Goal: Task Accomplishment & Management: Use online tool/utility

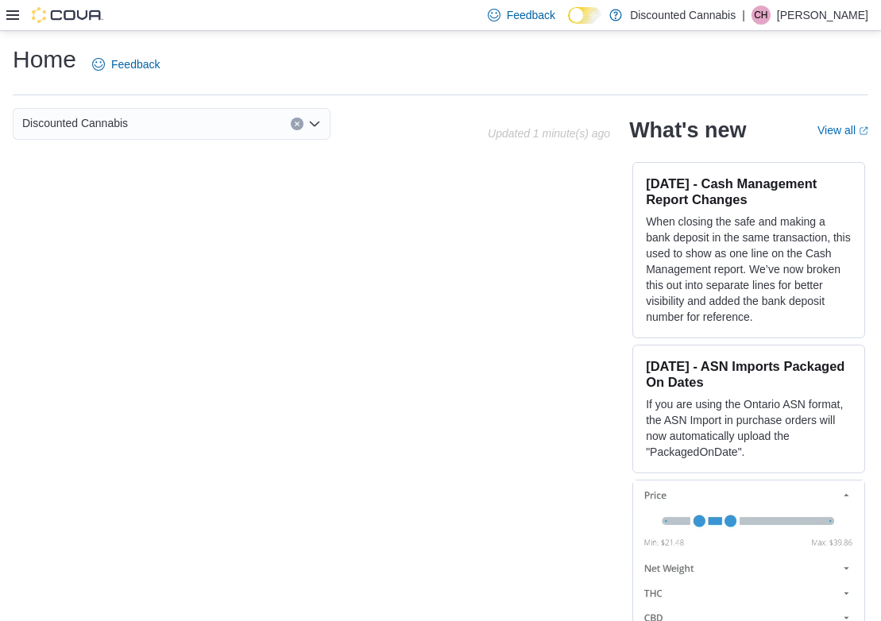
click at [11, 14] on icon at bounding box center [12, 15] width 13 height 13
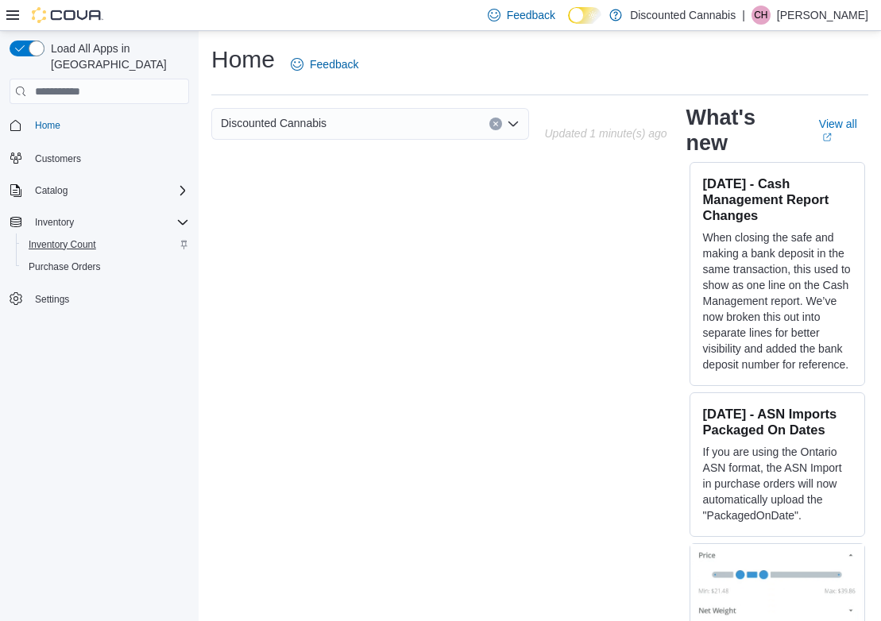
click at [87, 238] on span "Inventory Count" at bounding box center [63, 244] width 68 height 13
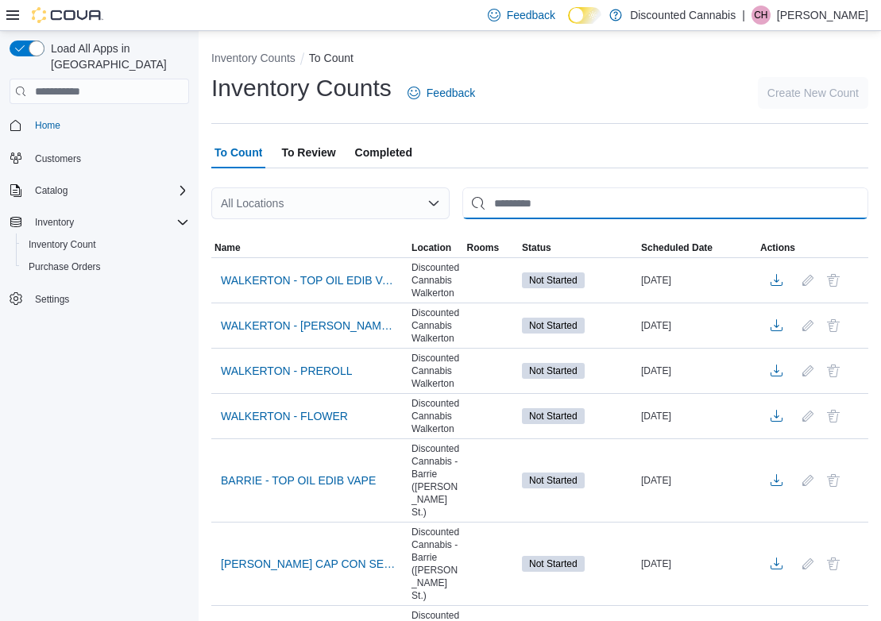
click at [566, 204] on input "This is a search bar. After typing your query, hit enter to filter the results …" at bounding box center [665, 203] width 406 height 32
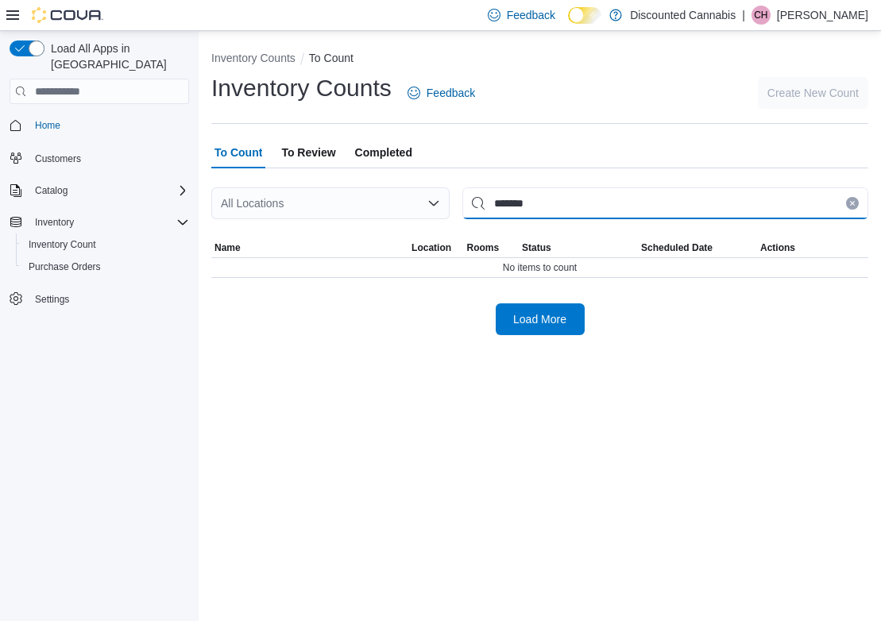
type input "******"
drag, startPoint x: 566, startPoint y: 204, endPoint x: 849, endPoint y: 205, distance: 282.8
click at [849, 205] on icon "Clear input" at bounding box center [852, 203] width 6 height 6
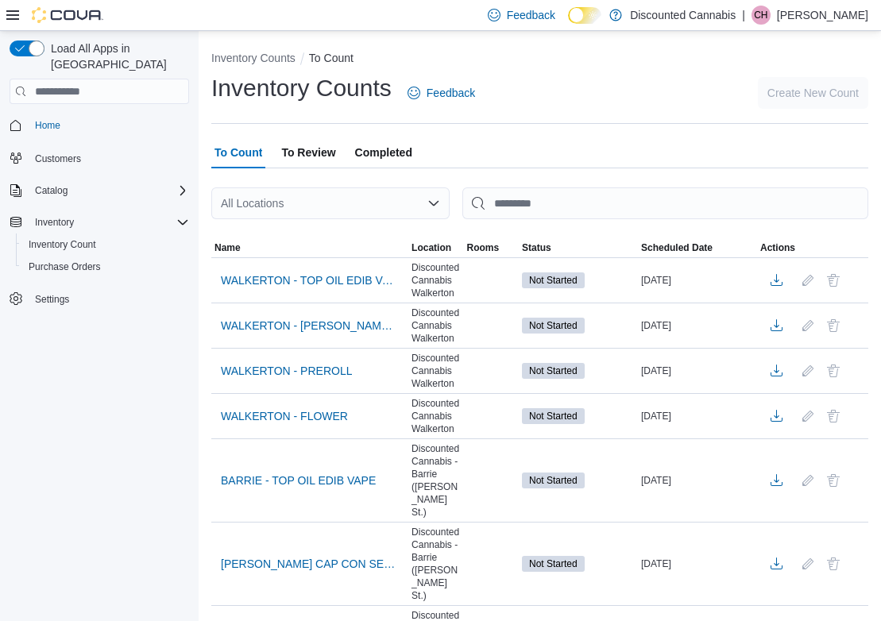
click at [378, 207] on div "All Locations" at bounding box center [330, 203] width 238 height 32
click at [363, 201] on div "***" at bounding box center [330, 203] width 238 height 32
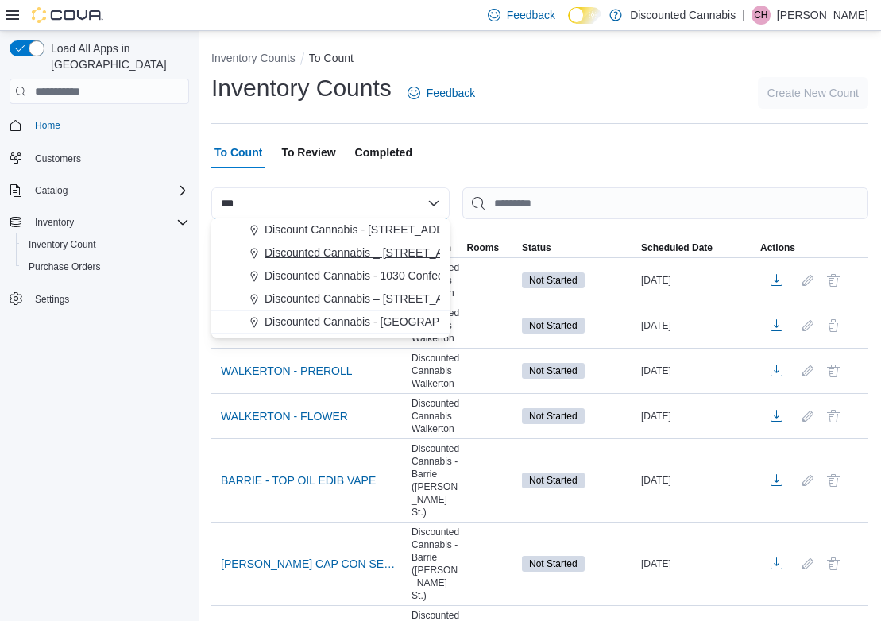
type input "***"
click at [374, 249] on span "Discounted Cannabis _ 85 niagara St ( st Catherines)" at bounding box center [443, 253] width 357 height 16
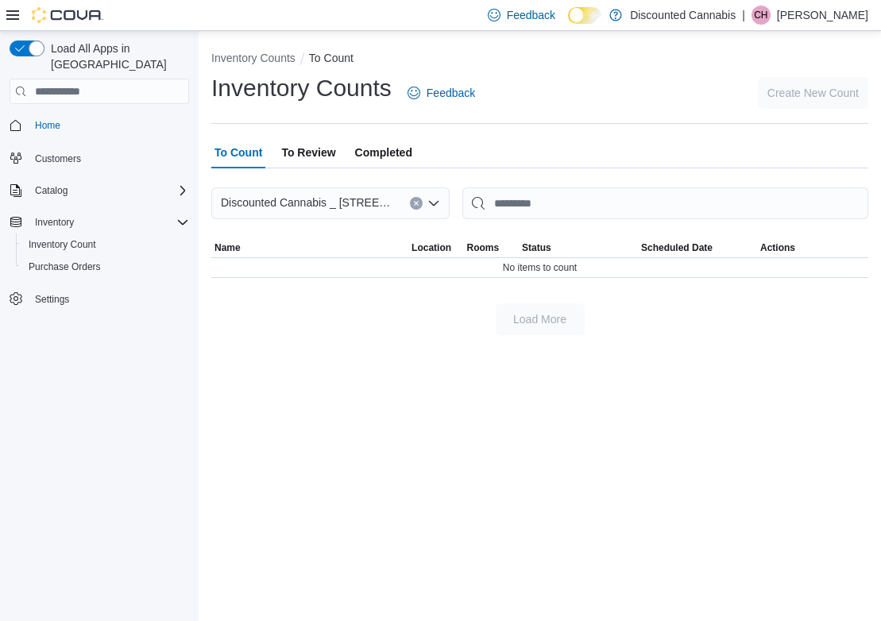
click at [414, 201] on icon "Clear input" at bounding box center [416, 203] width 6 height 6
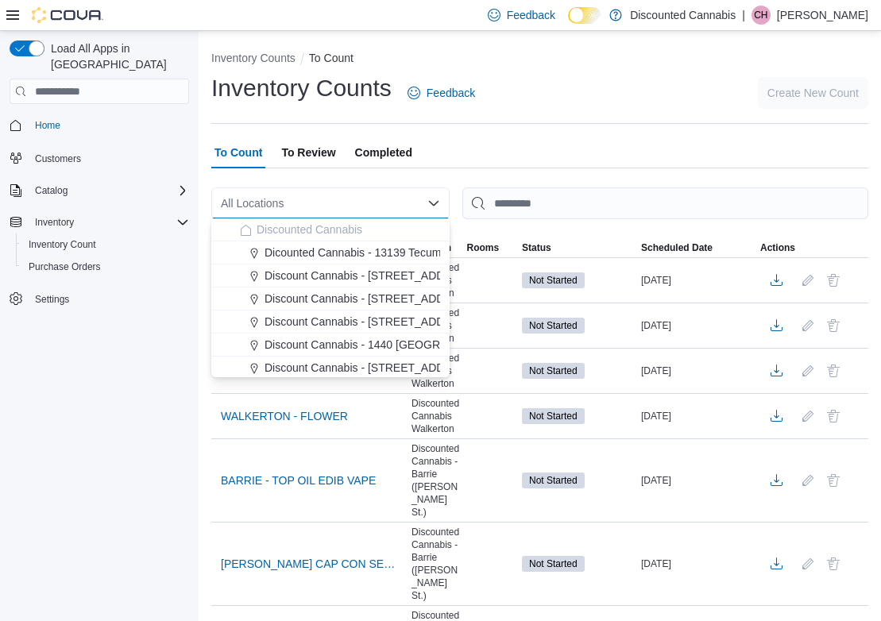
click at [451, 177] on div at bounding box center [539, 177] width 657 height 19
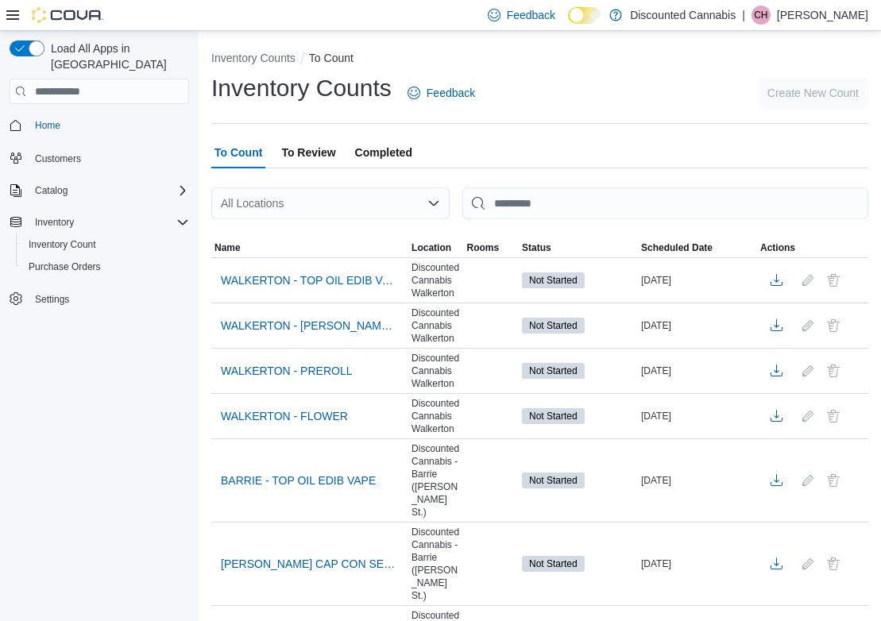
click at [417, 199] on div "All Locations" at bounding box center [330, 203] width 238 height 32
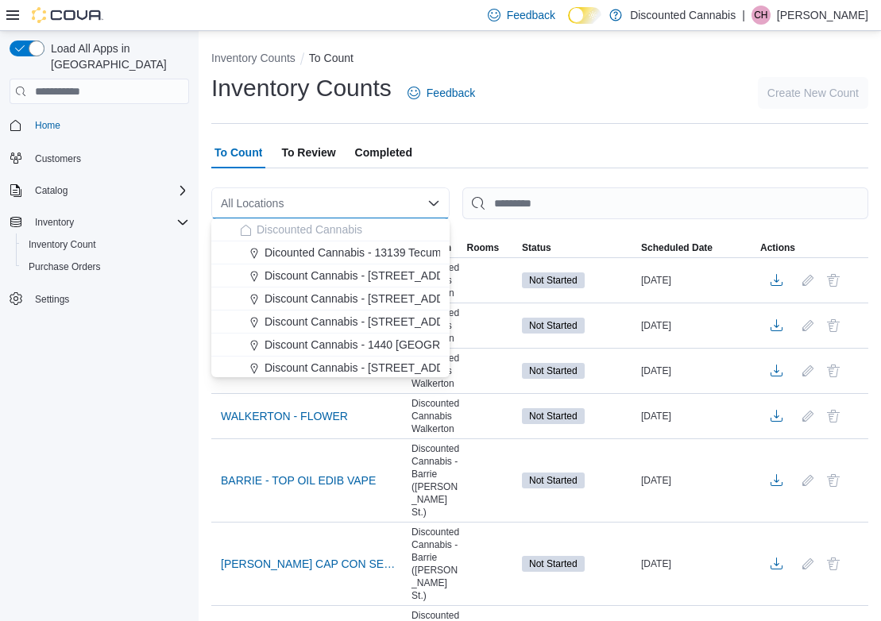
click at [462, 162] on div "To Count To Review Completed" at bounding box center [539, 153] width 657 height 32
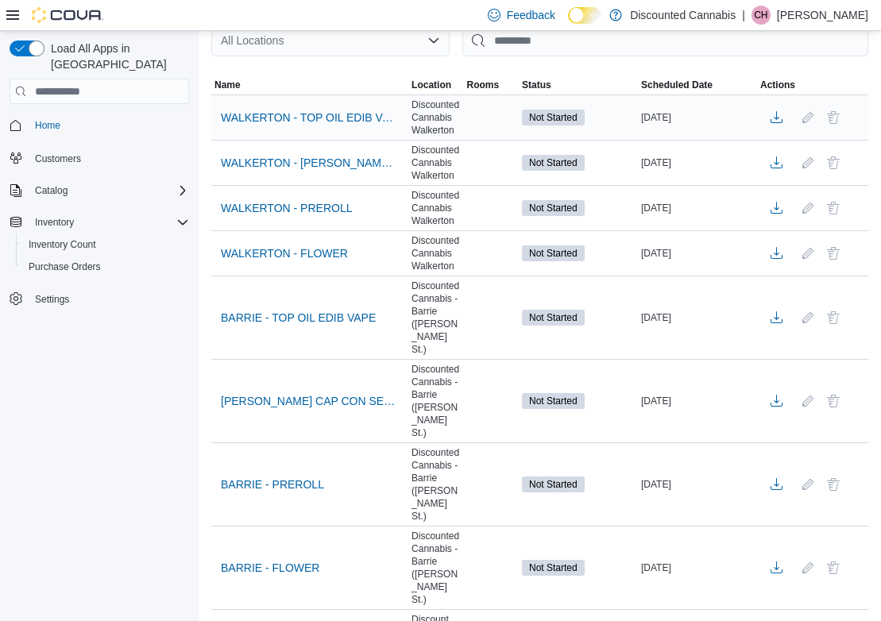
scroll to position [173, 0]
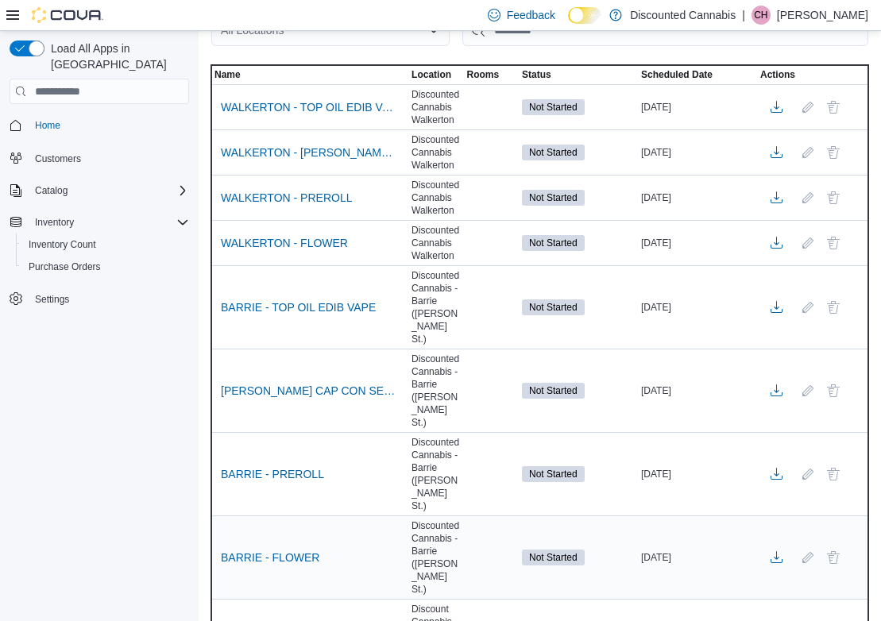
click at [314, 543] on div "BARRIE - FLOWER" at bounding box center [309, 558] width 197 height 30
click at [295, 546] on span "BARRIE - FLOWER" at bounding box center [270, 558] width 99 height 24
click at [292, 550] on span "BARRIE - FLOWER" at bounding box center [270, 558] width 99 height 16
click at [368, 543] on div "BARRIE - FLOWER" at bounding box center [309, 558] width 197 height 30
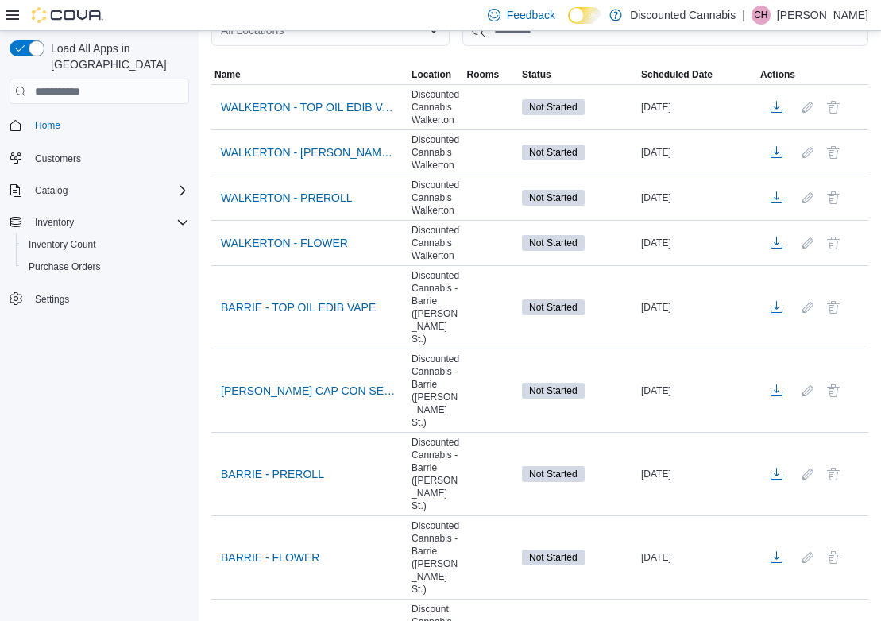
click at [49, 394] on div "Load All Apps in [GEOGRAPHIC_DATA] Home Customers Catalog Inventory Inventory C…" at bounding box center [99, 329] width 199 height 597
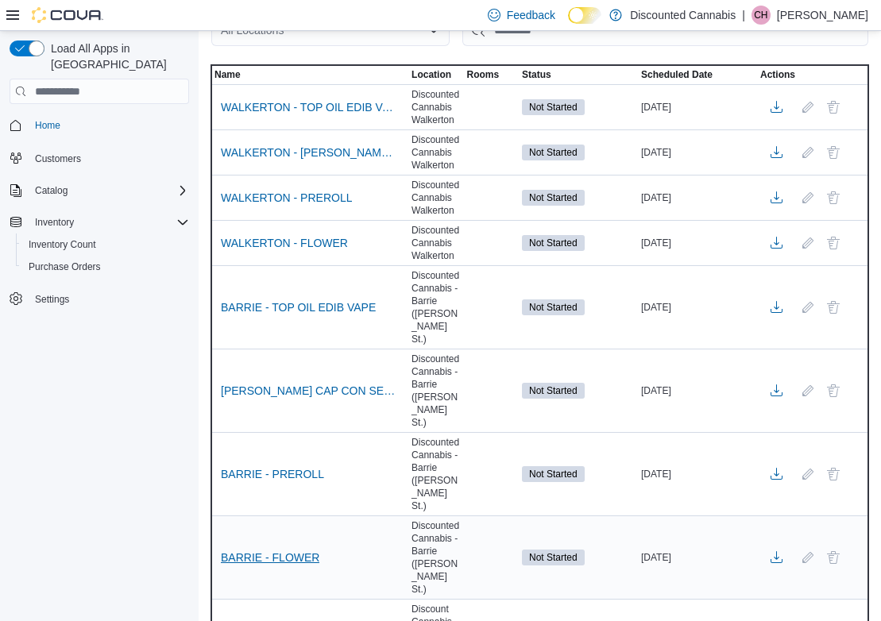
click at [258, 550] on span "BARRIE - FLOWER" at bounding box center [270, 558] width 99 height 16
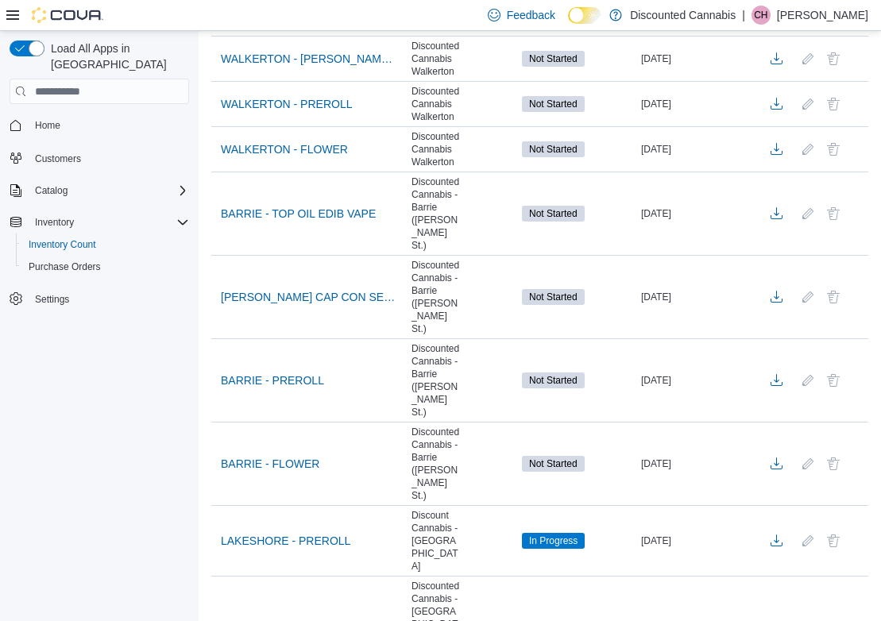
scroll to position [268, 0]
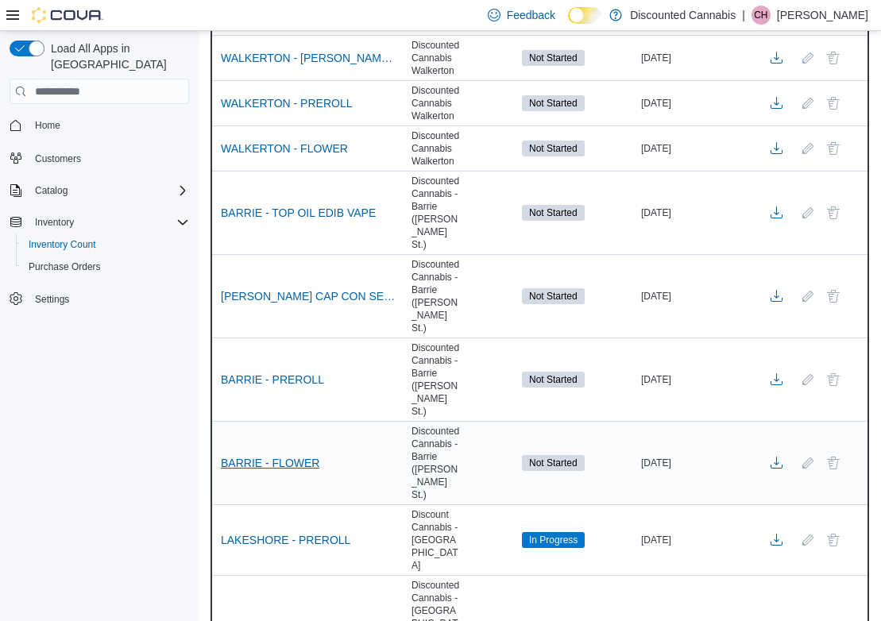
click at [297, 455] on span "BARRIE - FLOWER" at bounding box center [270, 463] width 99 height 16
click at [300, 455] on span "BARRIE - FLOWER" at bounding box center [270, 463] width 99 height 16
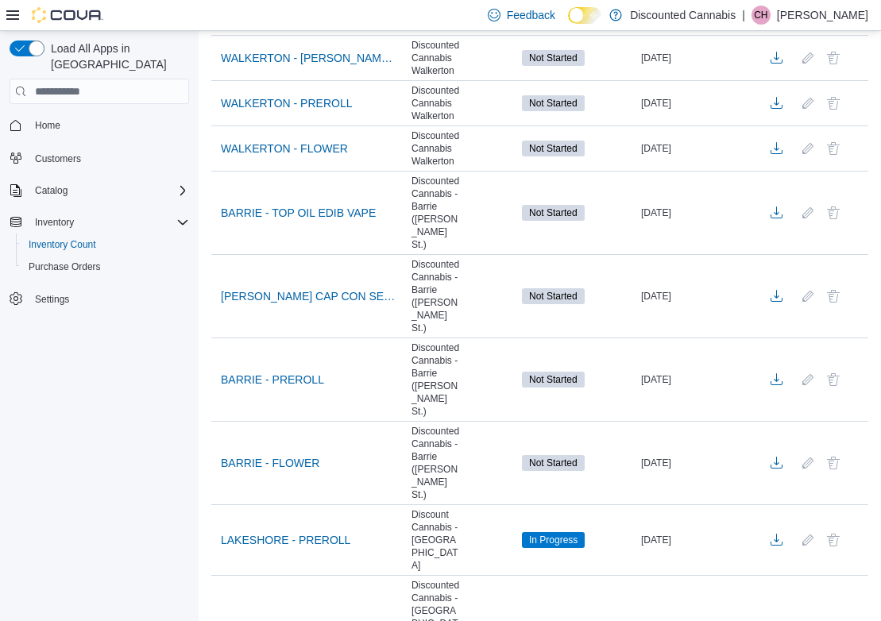
click at [118, 360] on div "Load All Apps in [GEOGRAPHIC_DATA] Home Customers Catalog Inventory Inventory C…" at bounding box center [99, 329] width 199 height 597
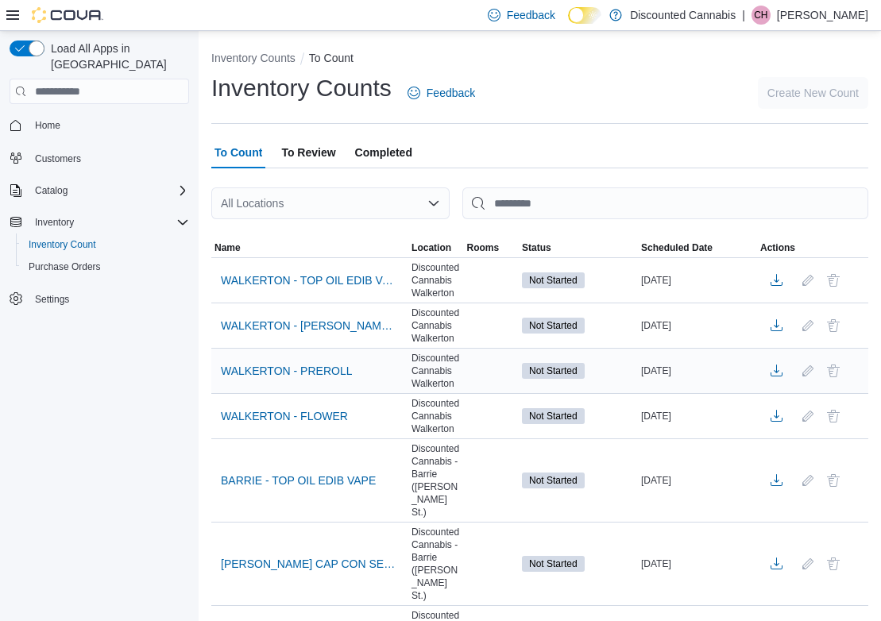
scroll to position [0, 0]
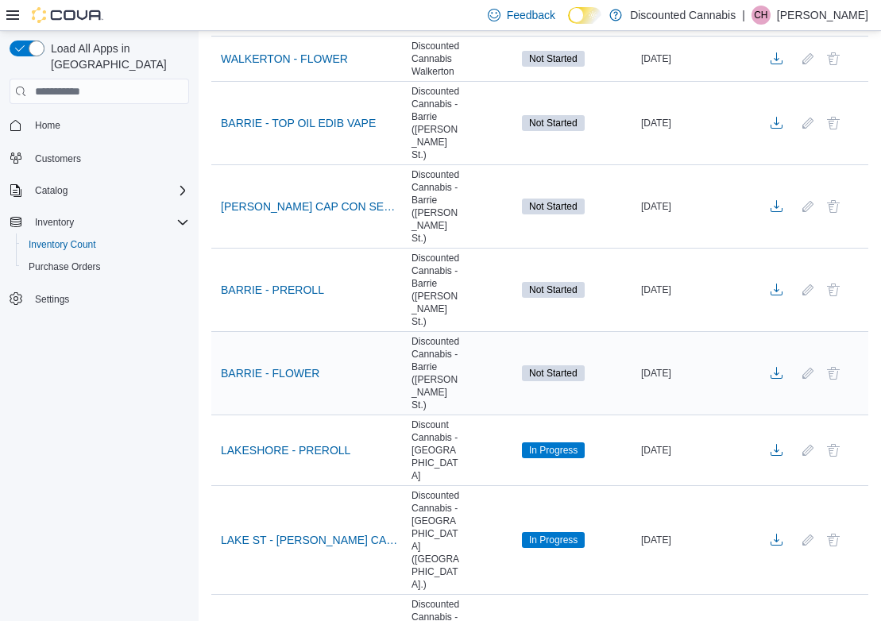
scroll to position [360, 0]
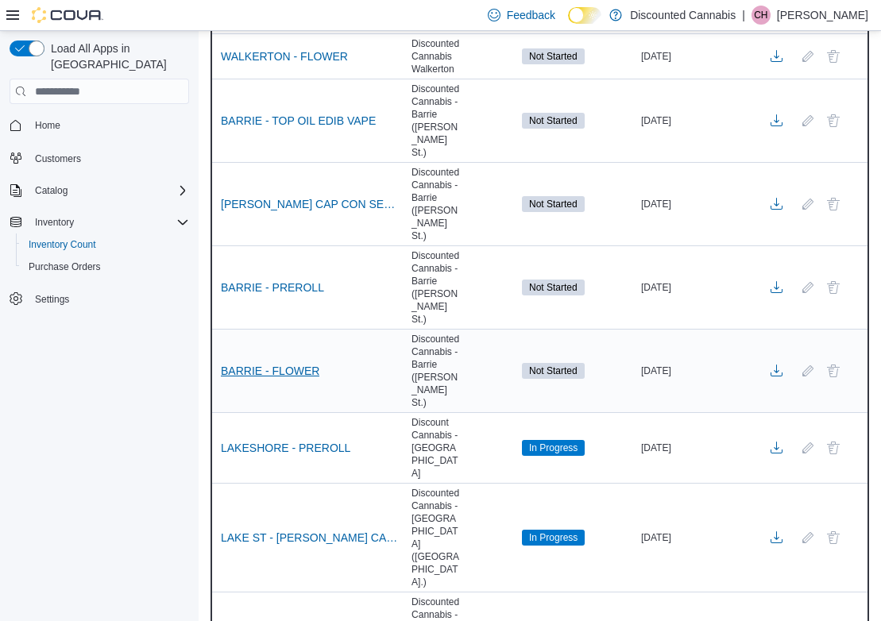
click at [299, 363] on span "BARRIE - FLOWER" at bounding box center [270, 371] width 99 height 16
click at [572, 364] on span "Not Started" at bounding box center [553, 371] width 48 height 14
click at [400, 356] on div "BARRIE - FLOWER" at bounding box center [309, 371] width 197 height 30
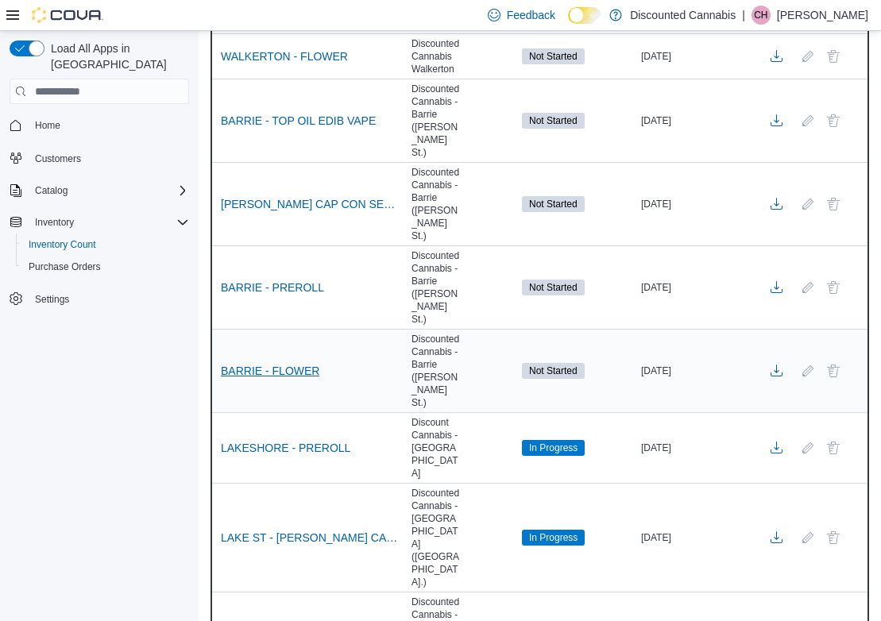
click at [262, 363] on span "BARRIE - FLOWER" at bounding box center [270, 371] width 99 height 16
click at [283, 280] on span "BARRIE - PREROLL" at bounding box center [272, 288] width 103 height 16
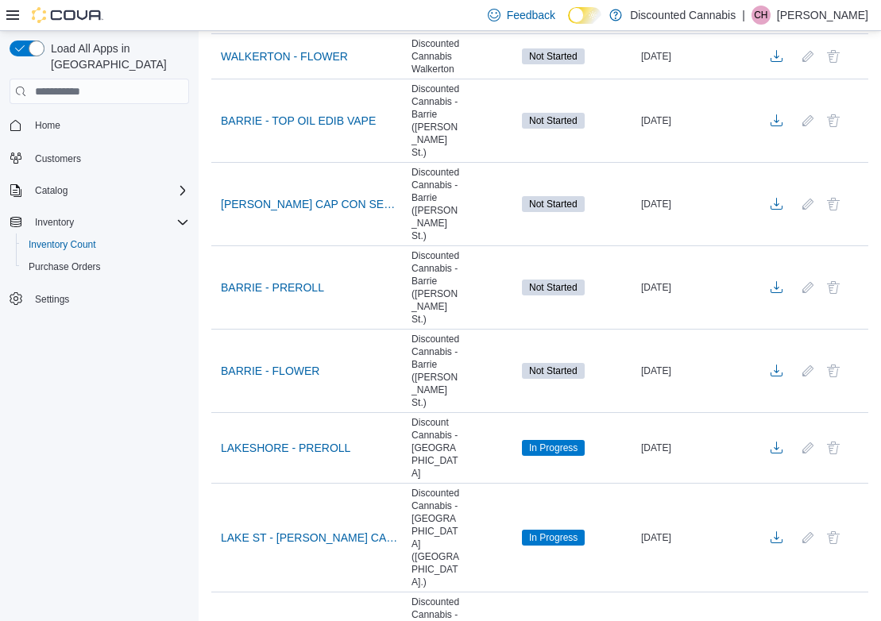
click at [71, 332] on div "Load All Apps in [GEOGRAPHIC_DATA] Home Customers Catalog Inventory Inventory C…" at bounding box center [99, 329] width 199 height 597
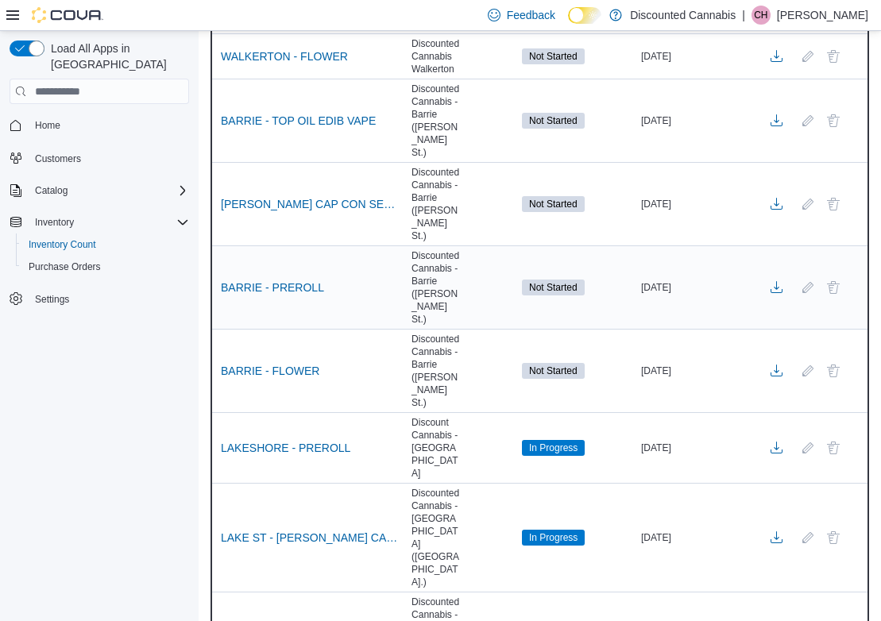
click at [272, 272] on div "BARRIE - PREROLL" at bounding box center [309, 287] width 197 height 30
click at [273, 280] on span "BARRIE - PREROLL" at bounding box center [272, 288] width 103 height 16
click at [292, 196] on span "[PERSON_NAME] CAP CON SEED" at bounding box center [310, 204] width 178 height 16
click at [299, 113] on span "BARRIE - TOP OIL EDIB VAPE" at bounding box center [298, 121] width 155 height 16
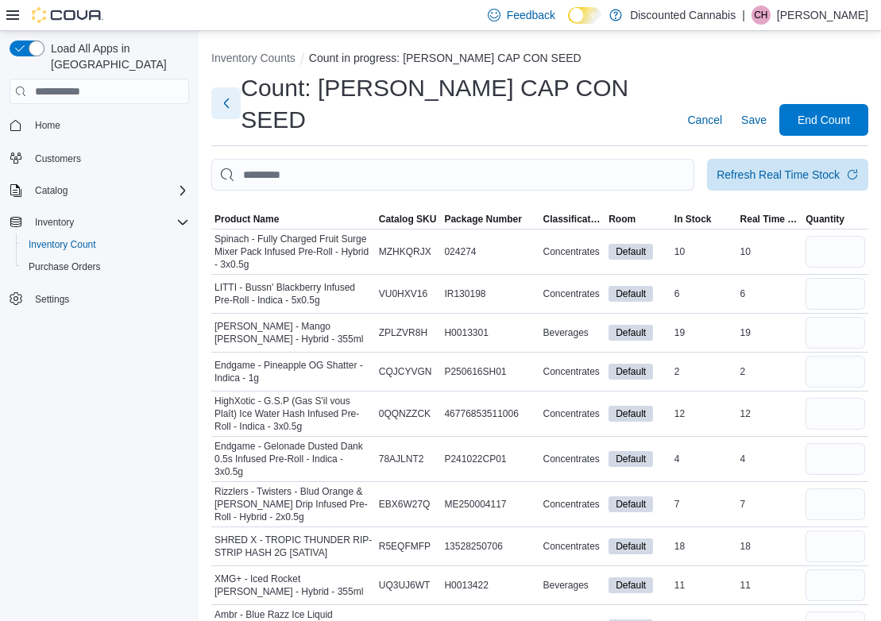
click at [228, 90] on button "Next" at bounding box center [225, 103] width 29 height 32
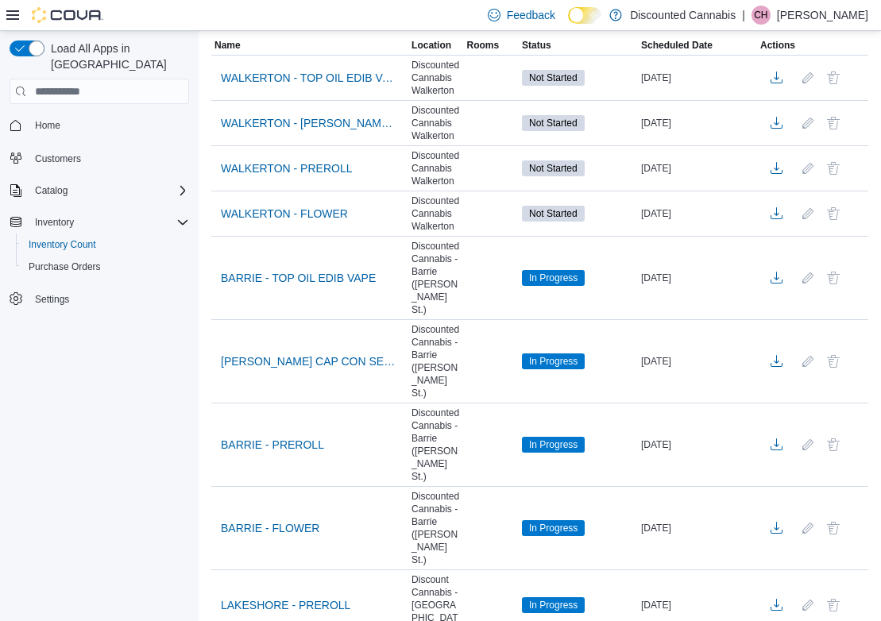
scroll to position [205, 0]
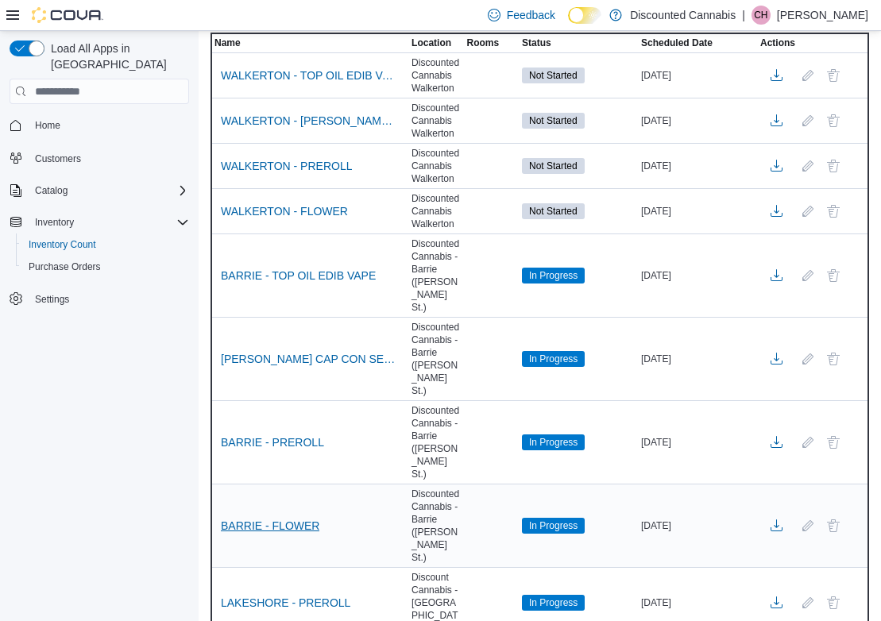
click at [301, 518] on span "BARRIE - FLOWER" at bounding box center [270, 526] width 99 height 16
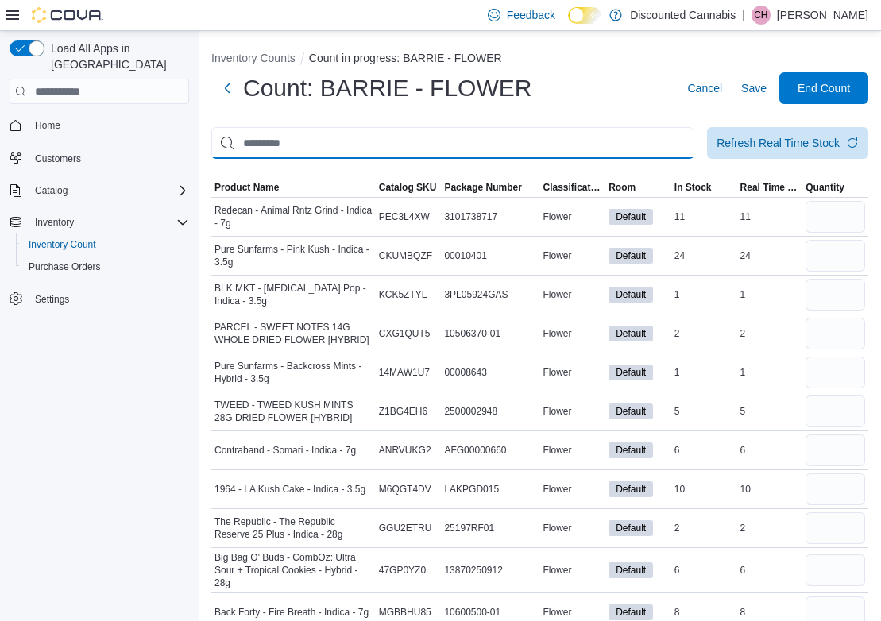
click at [544, 148] on input "This is a search bar. After typing your query, hit enter to filter the results …" at bounding box center [452, 143] width 483 height 32
type input "***"
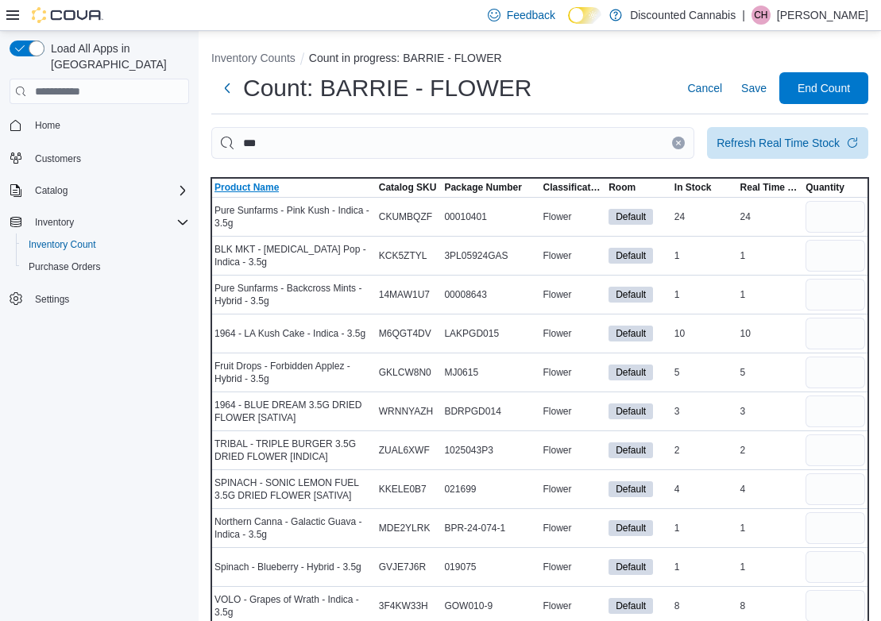
click at [255, 191] on span "Product Name" at bounding box center [246, 187] width 64 height 13
